Goal: Find specific page/section: Find specific page/section

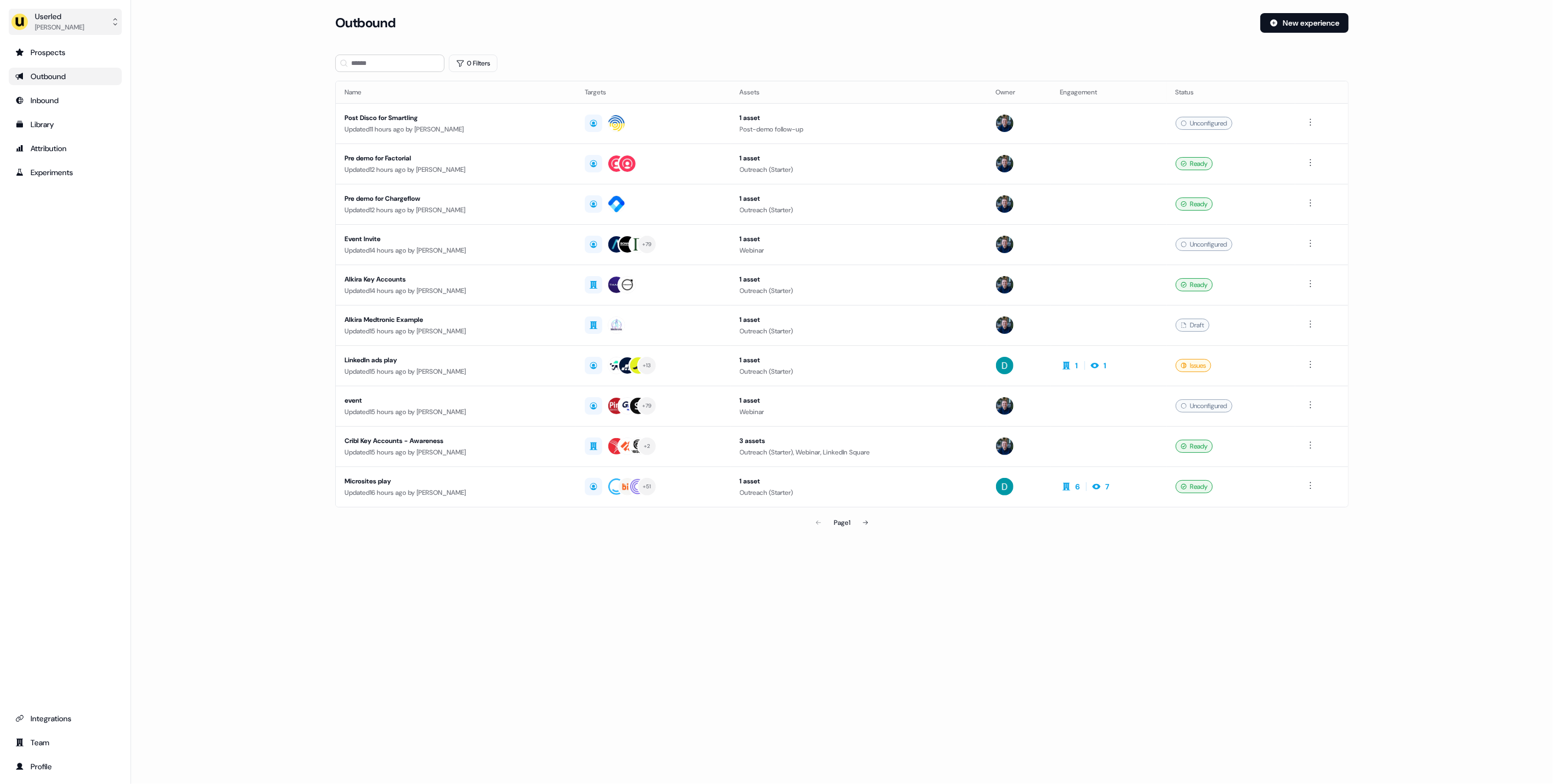
click at [62, 28] on div "[PERSON_NAME]" at bounding box center [60, 27] width 49 height 11
click at [375, 145] on td "Pre demo for Factorial Updated 12 hours ago by James Johnson" at bounding box center [456, 163] width 240 height 40
